Goal: Obtain resource: Download file/media

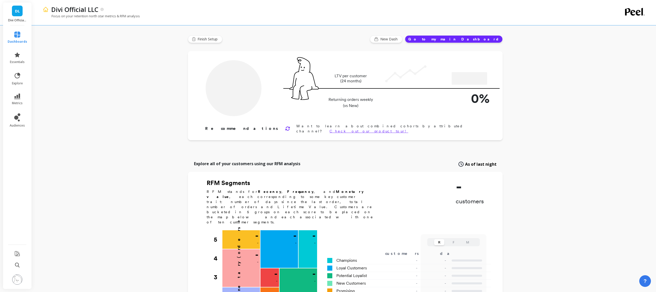
type input "Champions"
type input "38100"
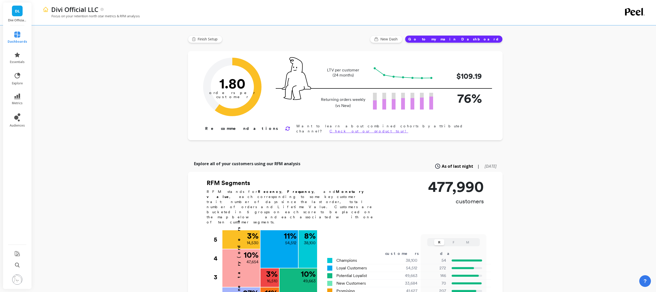
click at [119, 118] on div "Divi Official LLC Focus on your retention north star metrics & RFM analysis Fin…" at bounding box center [346, 274] width 622 height 548
click at [18, 96] on icon at bounding box center [17, 96] width 6 height 6
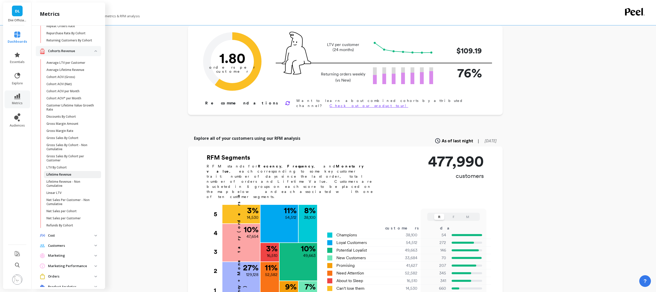
scroll to position [76, 0]
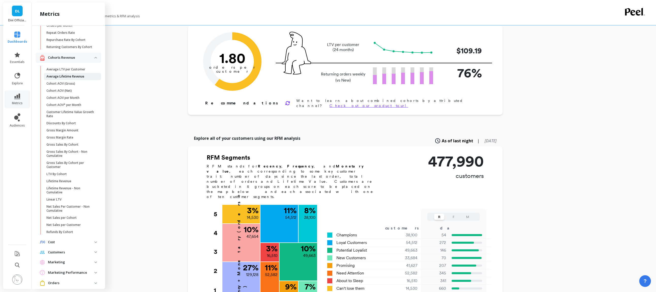
click at [65, 78] on p "Average Lifetime Revenue" at bounding box center [65, 76] width 38 height 4
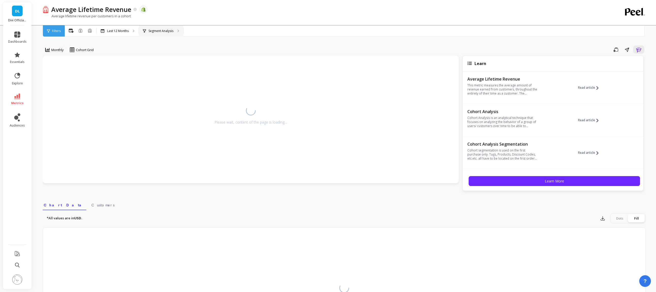
click at [171, 28] on div "Segment Analysis" at bounding box center [161, 30] width 44 height 11
click at [118, 31] on p "Last 12 Months" at bounding box center [118, 31] width 22 height 4
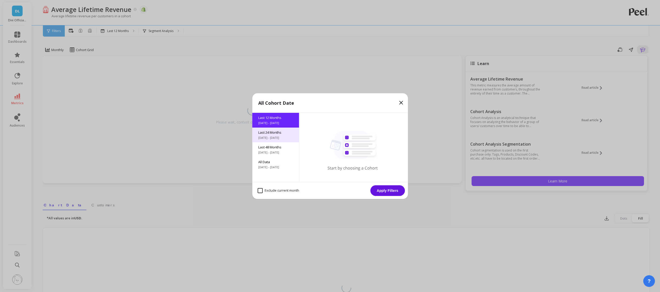
click at [278, 136] on span "[DATE] - [DATE]" at bounding box center [275, 138] width 35 height 4
click at [384, 191] on button "Apply Filters" at bounding box center [387, 190] width 35 height 11
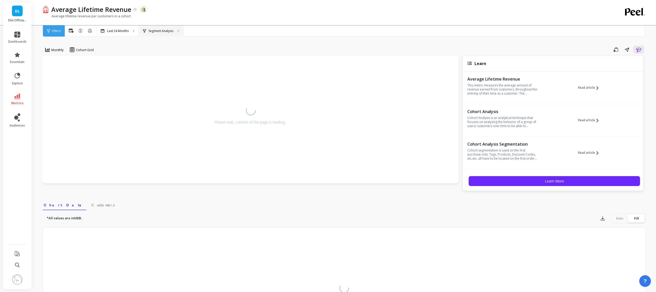
click at [160, 33] on div "Segment Analysis" at bounding box center [161, 30] width 44 height 11
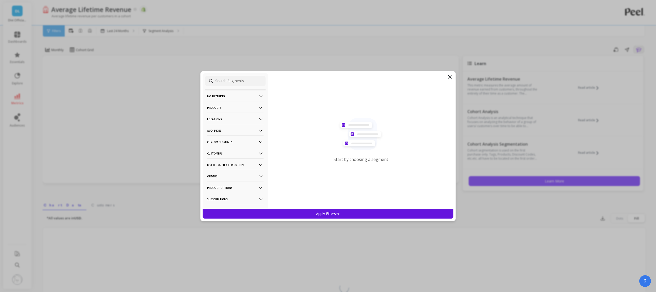
click at [219, 128] on p "Audiences" at bounding box center [235, 130] width 56 height 13
click at [222, 132] on p "Non TikTok Shop Customers" at bounding box center [229, 131] width 43 height 5
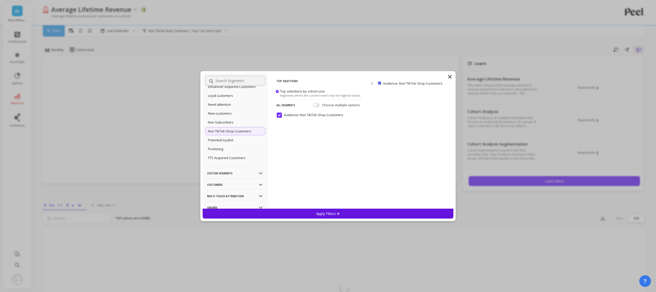
click at [337, 212] on icon at bounding box center [338, 213] width 4 height 4
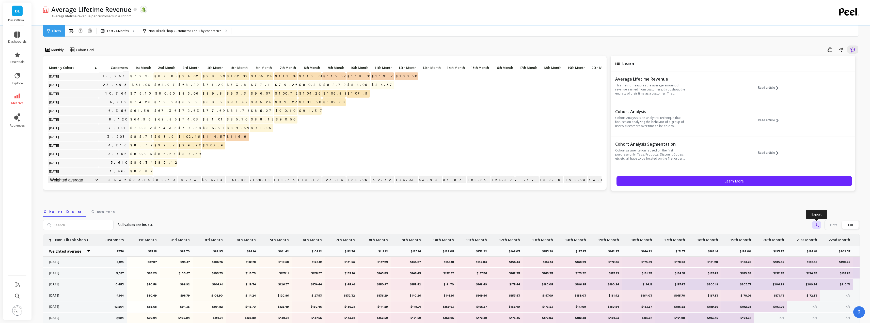
click at [660, 223] on icon "button" at bounding box center [816, 224] width 5 height 5
click at [660, 237] on span "CSV" at bounding box center [825, 238] width 7 height 5
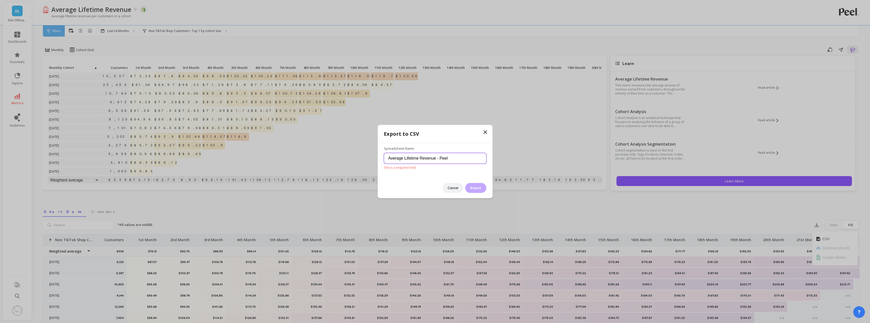
drag, startPoint x: 459, startPoint y: 164, endPoint x: 459, endPoint y: 161, distance: 3.0
click at [459, 161] on input "Average Lifetime Revenue - Peel" at bounding box center [435, 158] width 102 height 11
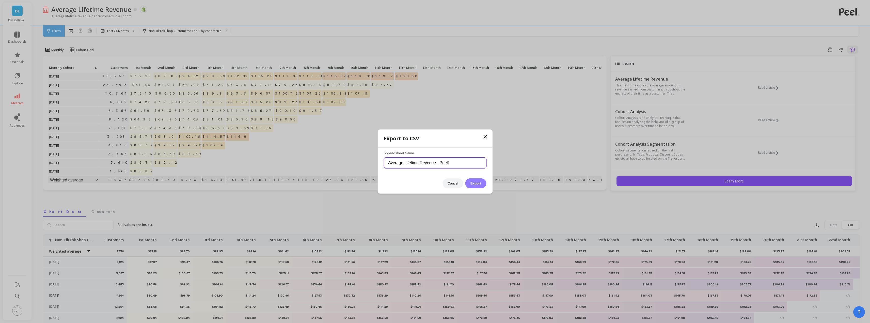
type input "Average Lifetime Revenue - Peelf"
click at [473, 182] on button "Export" at bounding box center [475, 183] width 21 height 10
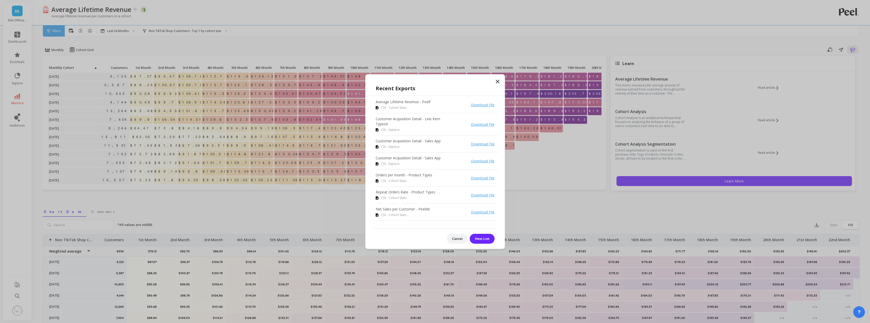
click at [497, 81] on icon at bounding box center [498, 81] width 6 height 6
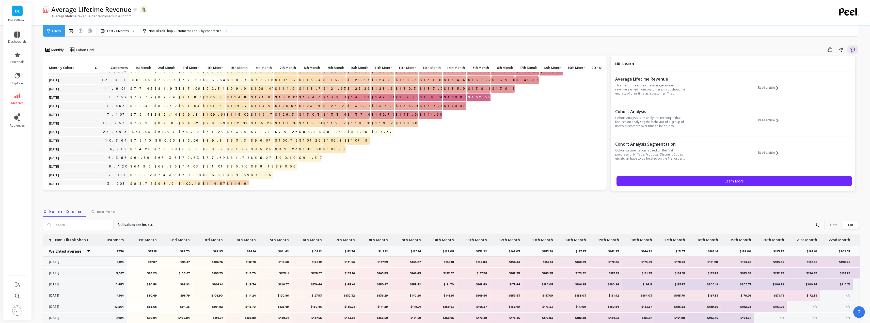
scroll to position [82, 0]
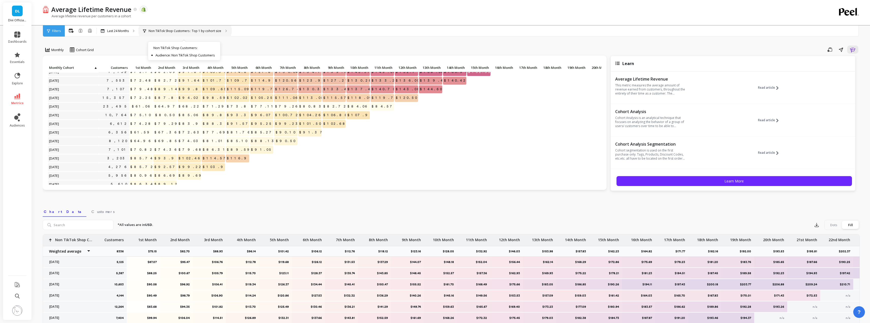
click at [182, 32] on p "Non TikTok Shop Customers : Top 1 by cohort size" at bounding box center [185, 31] width 73 height 4
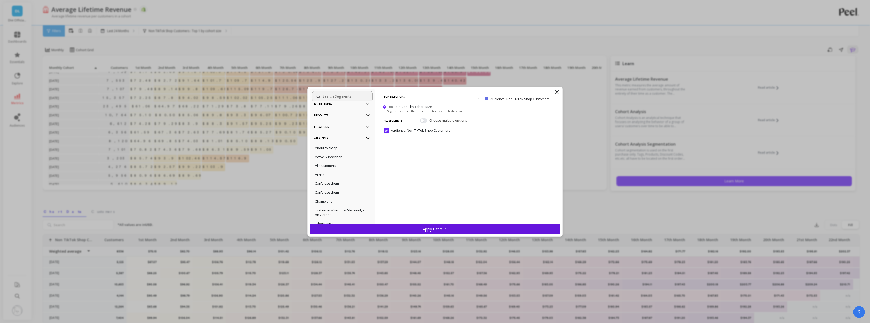
scroll to position [0, 0]
click at [330, 109] on p "No filtering" at bounding box center [342, 111] width 56 height 13
click at [328, 121] on div "Overall" at bounding box center [342, 121] width 60 height 8
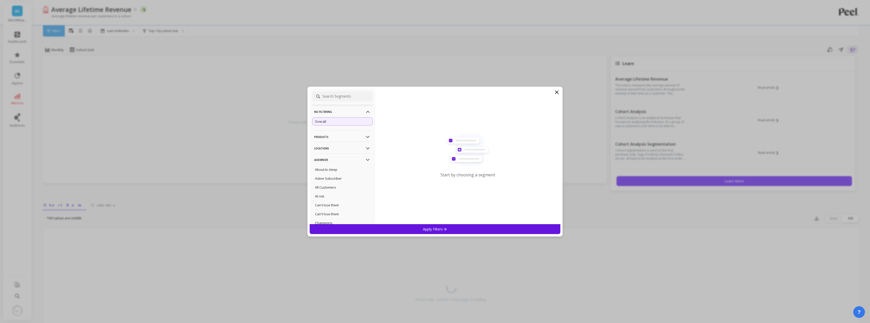
click at [412, 228] on div "Apply Filters" at bounding box center [435, 229] width 251 height 10
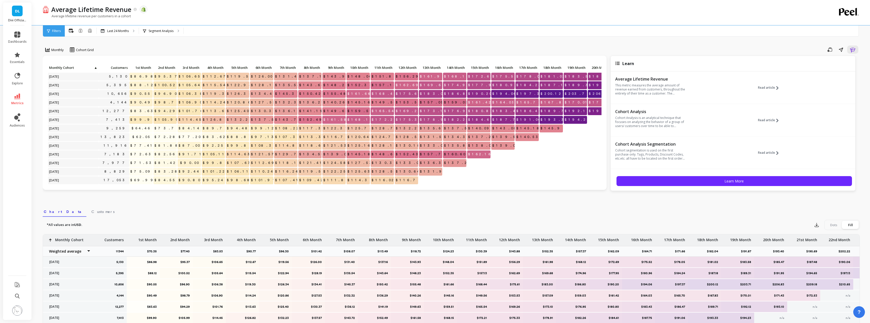
scroll to position [108, 0]
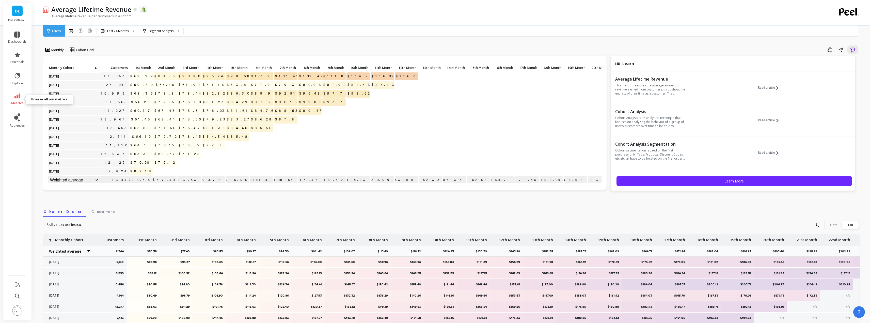
click at [17, 98] on icon at bounding box center [17, 96] width 6 height 6
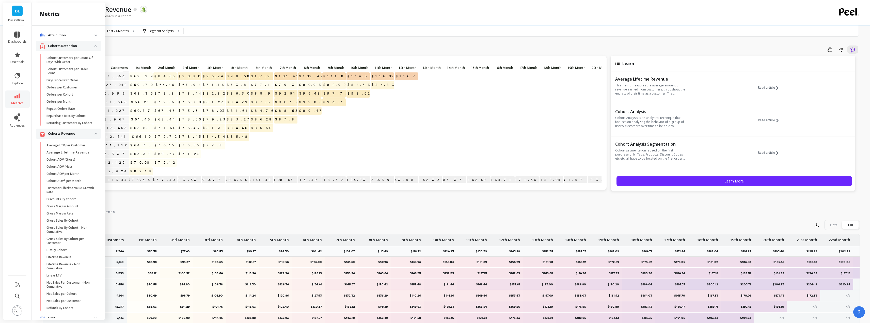
scroll to position [76, 0]
click at [65, 227] on p "Net Sales per Customer" at bounding box center [63, 225] width 34 height 4
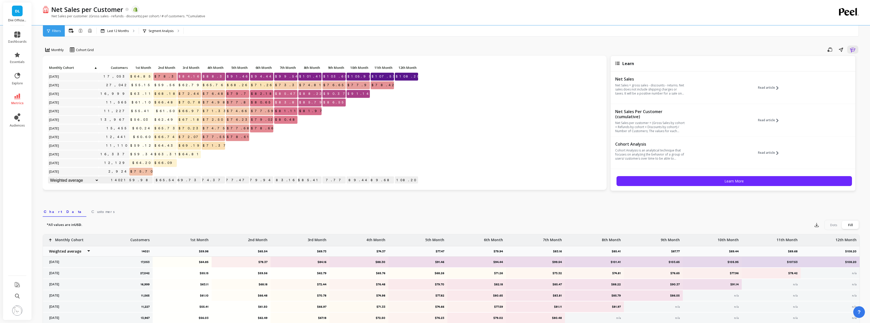
scroll to position [0, 0]
click at [18, 97] on icon at bounding box center [17, 96] width 6 height 6
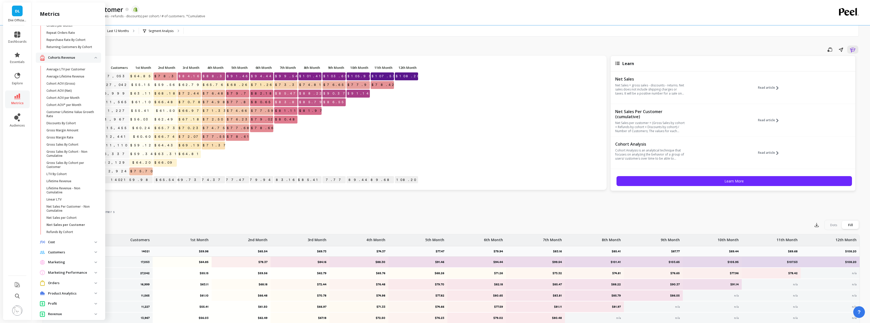
scroll to position [0, 0]
click at [153, 210] on nav "Chart Data Customers" at bounding box center [451, 211] width 817 height 12
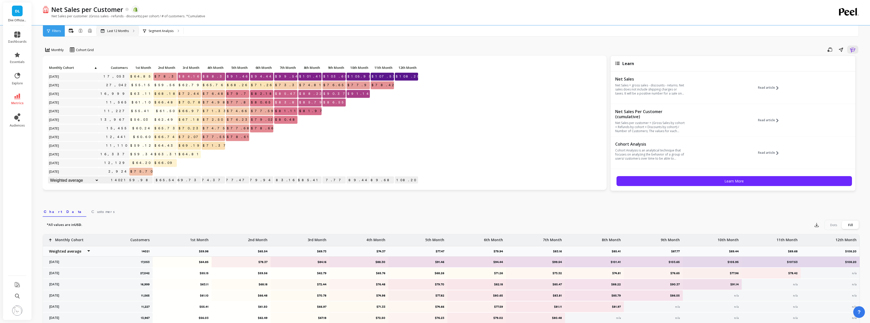
click at [120, 28] on div "Last 12 Months" at bounding box center [118, 30] width 42 height 11
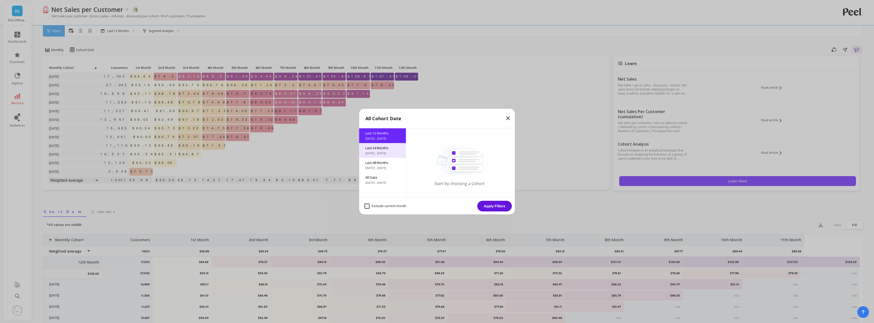
click at [385, 150] on div "Last 24 Months [DATE] - [DATE]" at bounding box center [382, 150] width 47 height 15
click at [499, 207] on button "Apply Filters" at bounding box center [494, 206] width 35 height 11
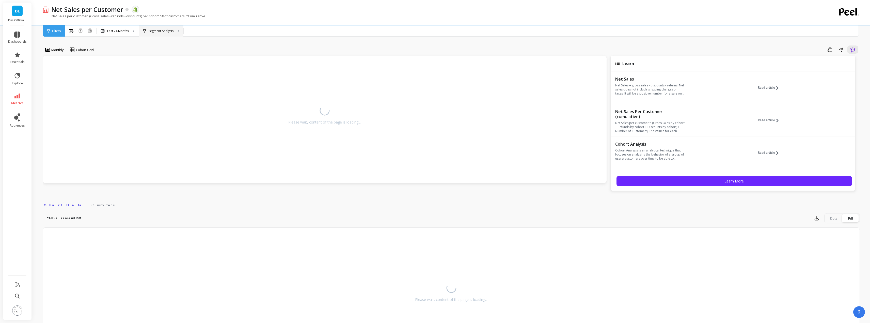
click at [167, 31] on p "Segment Analysis" at bounding box center [161, 31] width 25 height 4
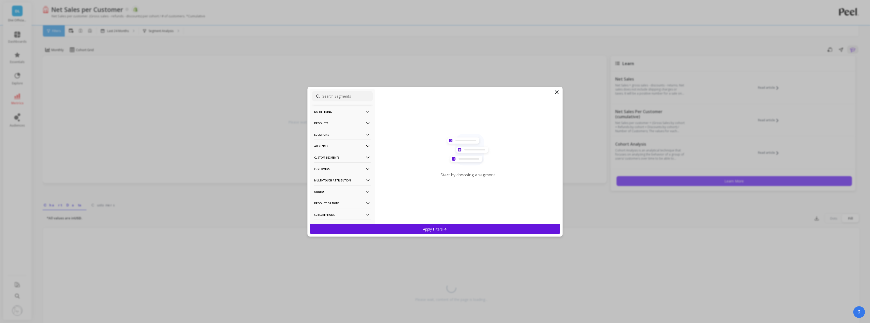
click at [325, 147] on p "Audiences" at bounding box center [342, 145] width 56 height 13
click at [327, 133] on p "Non TikTok Shop Customers" at bounding box center [336, 132] width 43 height 5
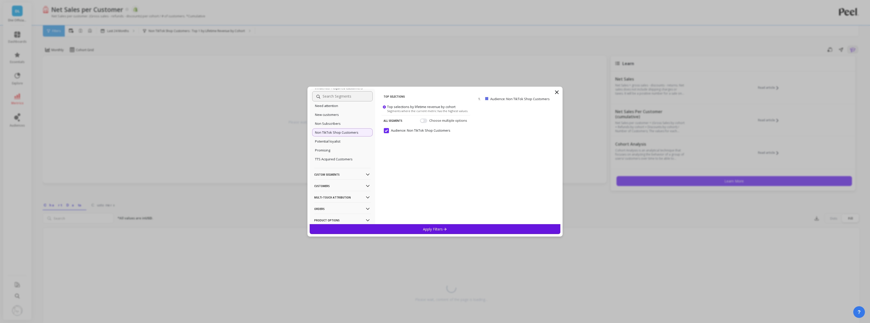
click at [452, 229] on div "Apply Filters" at bounding box center [435, 229] width 251 height 10
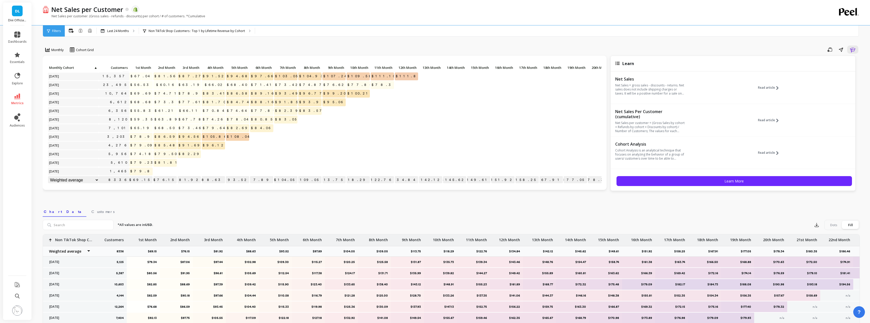
scroll to position [108, 0]
click at [660, 222] on button "button" at bounding box center [816, 225] width 9 height 8
click at [660, 234] on div "CSV This feature is not available on your current plan. Upgrade to unlock this …" at bounding box center [834, 248] width 45 height 30
click at [660, 237] on span "CSV" at bounding box center [825, 238] width 7 height 5
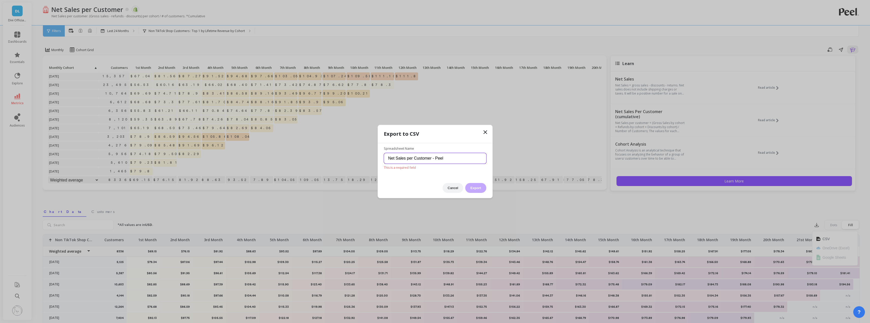
click at [451, 156] on input "Net Sales per Customer - Peel" at bounding box center [435, 158] width 102 height 11
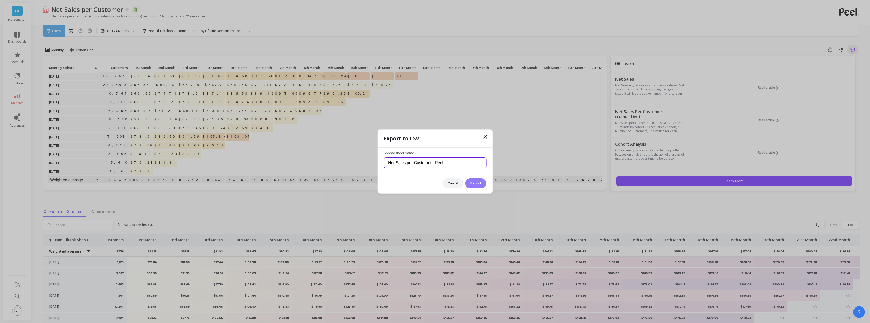
type input "Net Sales per Customer - Peelr"
click at [476, 186] on button "Export" at bounding box center [475, 183] width 21 height 10
